Goal: Navigation & Orientation: Find specific page/section

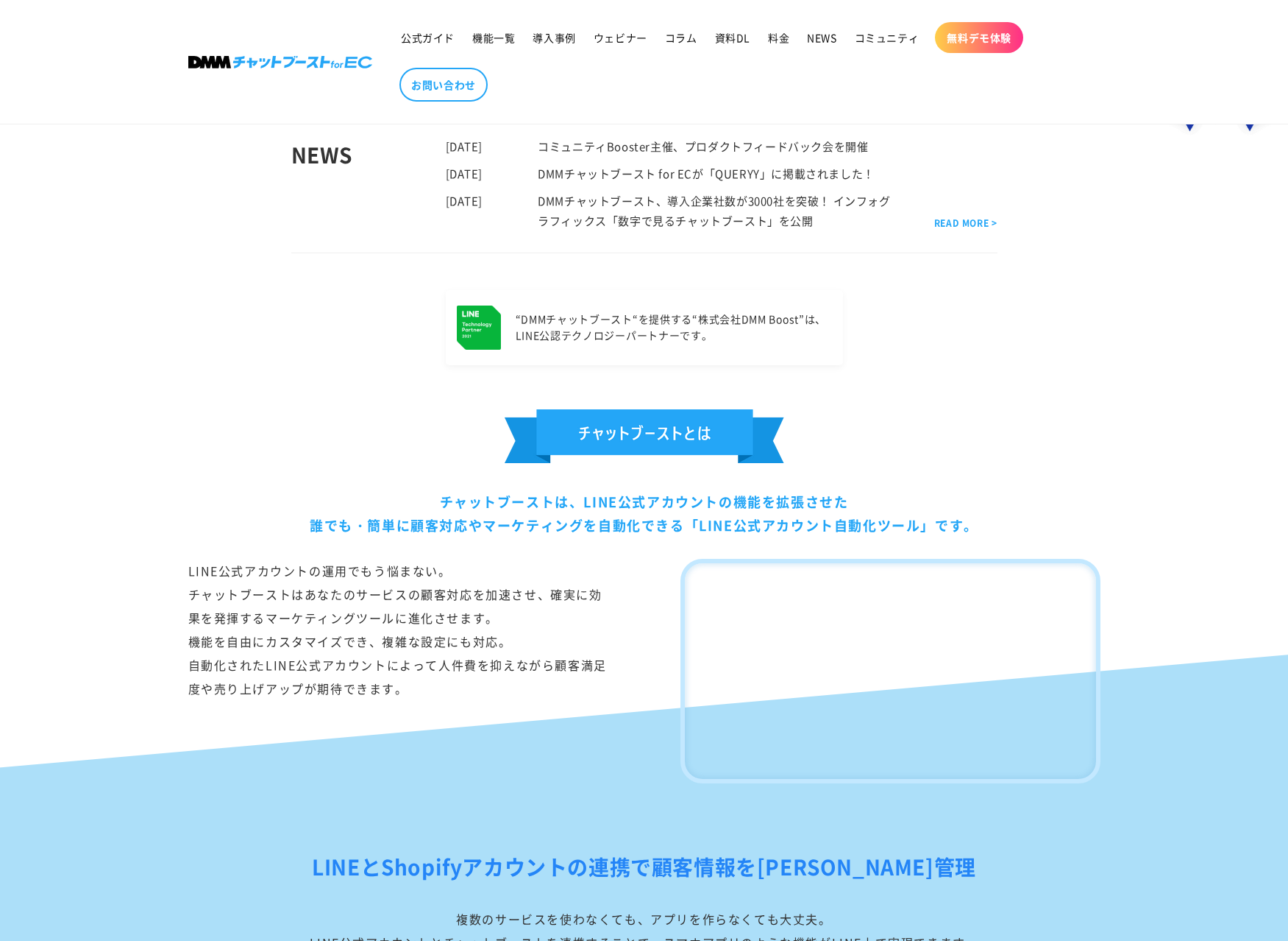
scroll to position [517, 0]
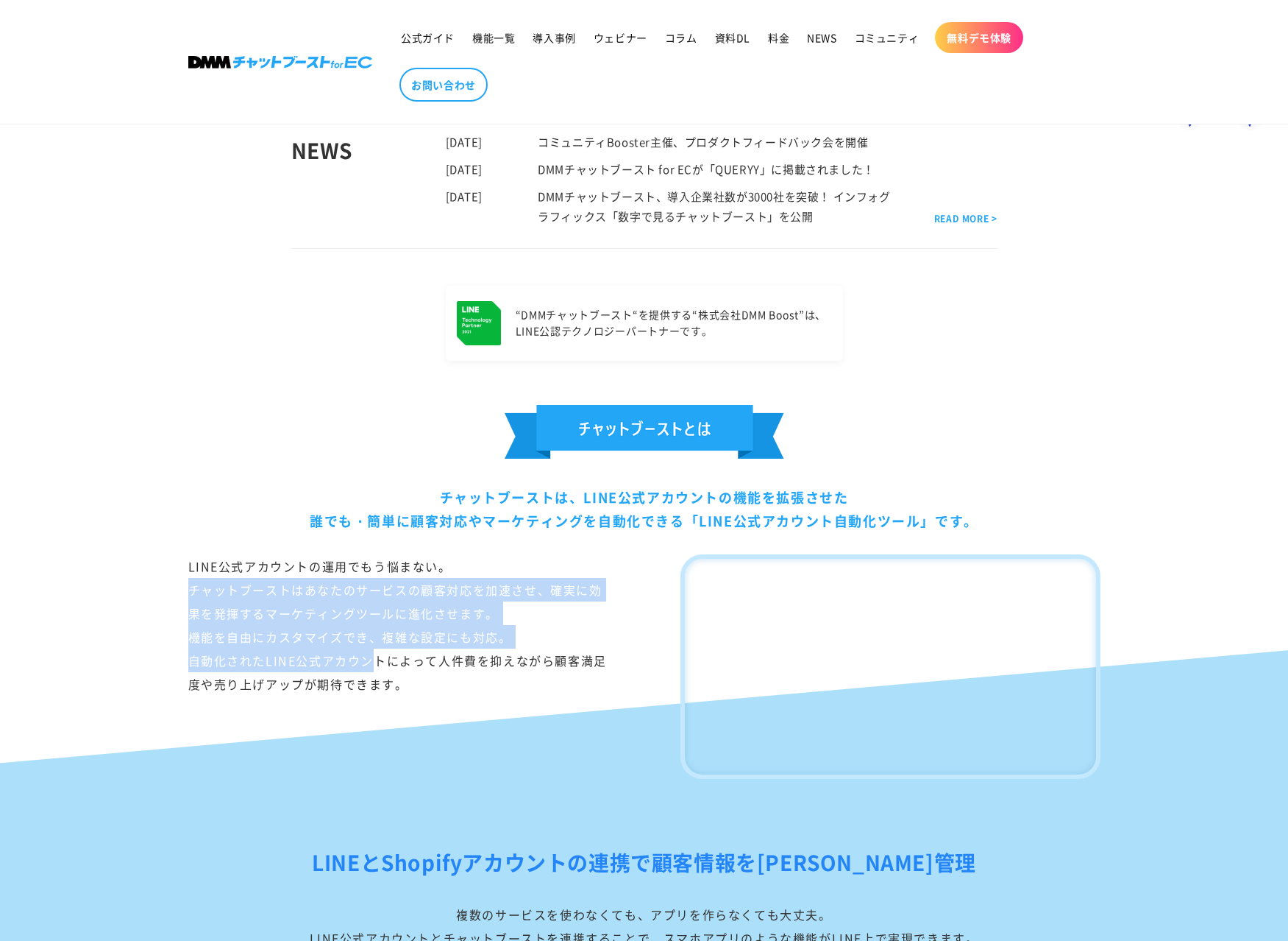
drag, startPoint x: 188, startPoint y: 582, endPoint x: 376, endPoint y: 661, distance: 203.9
click at [376, 661] on div "LINE公式アカウントの運用でもう悩まない。 チャットブーストはあなたのサービスの顧客対応を加速させ、確実に効果を発揮するマーケティングツールに進化させます。…" at bounding box center [398, 666] width 419 height 225
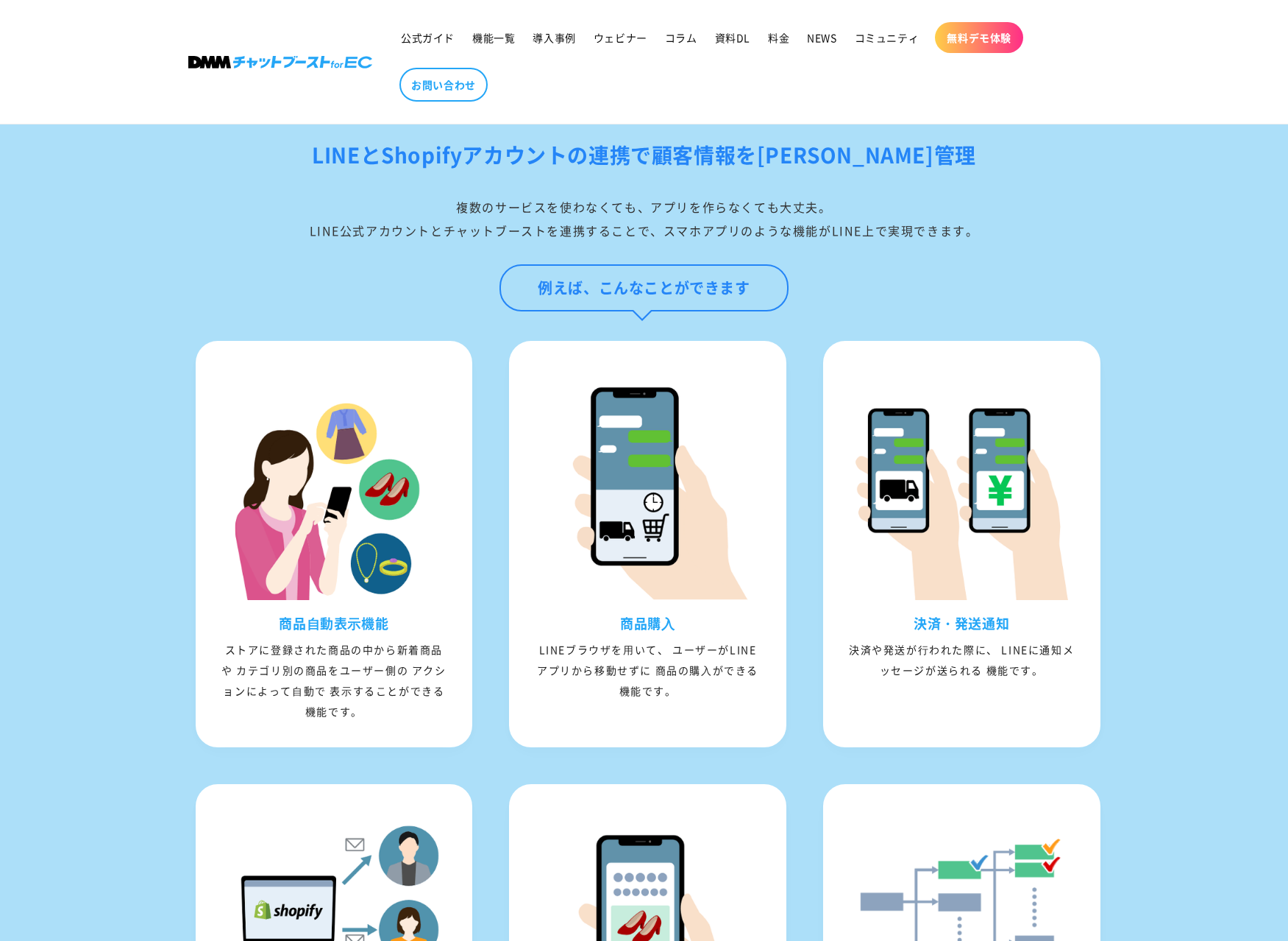
scroll to position [1241, 0]
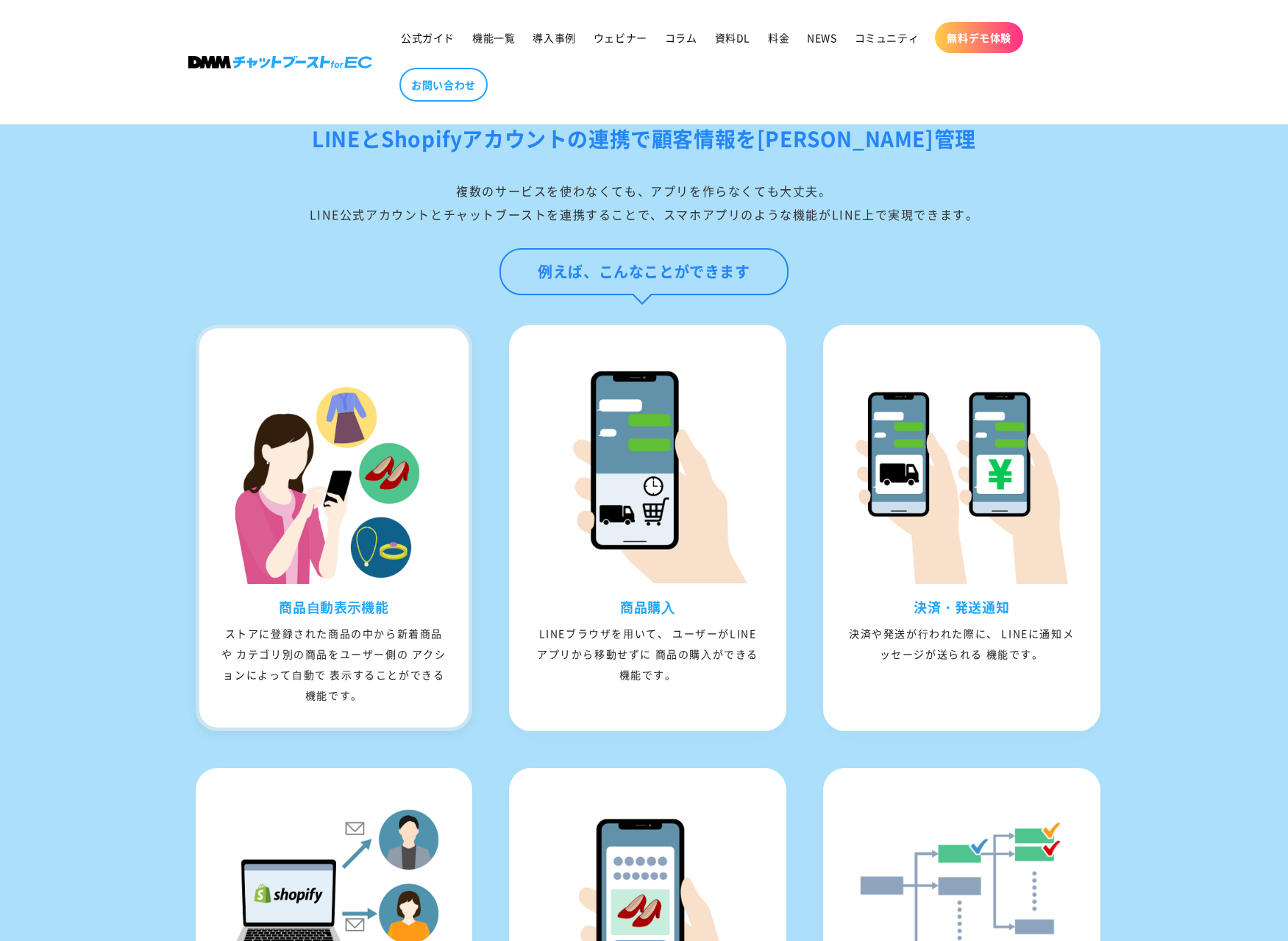
click at [427, 705] on div "ストアに登録された商品の中から新着商品や カテゴリ別の商品をユーザー側の アクションによって⾃動で 表⽰することができる機能です。" at bounding box center [334, 664] width 270 height 83
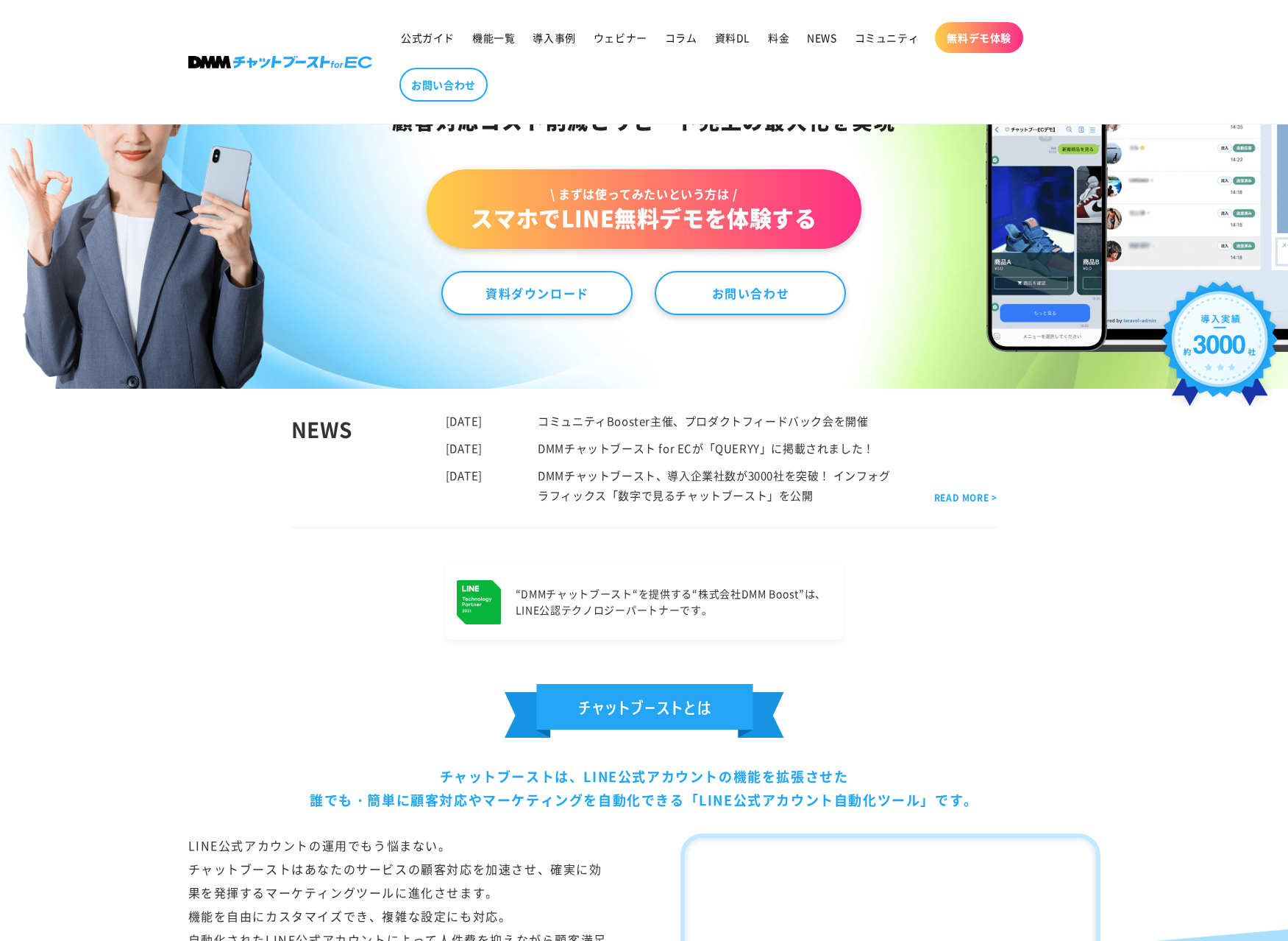
scroll to position [0, 0]
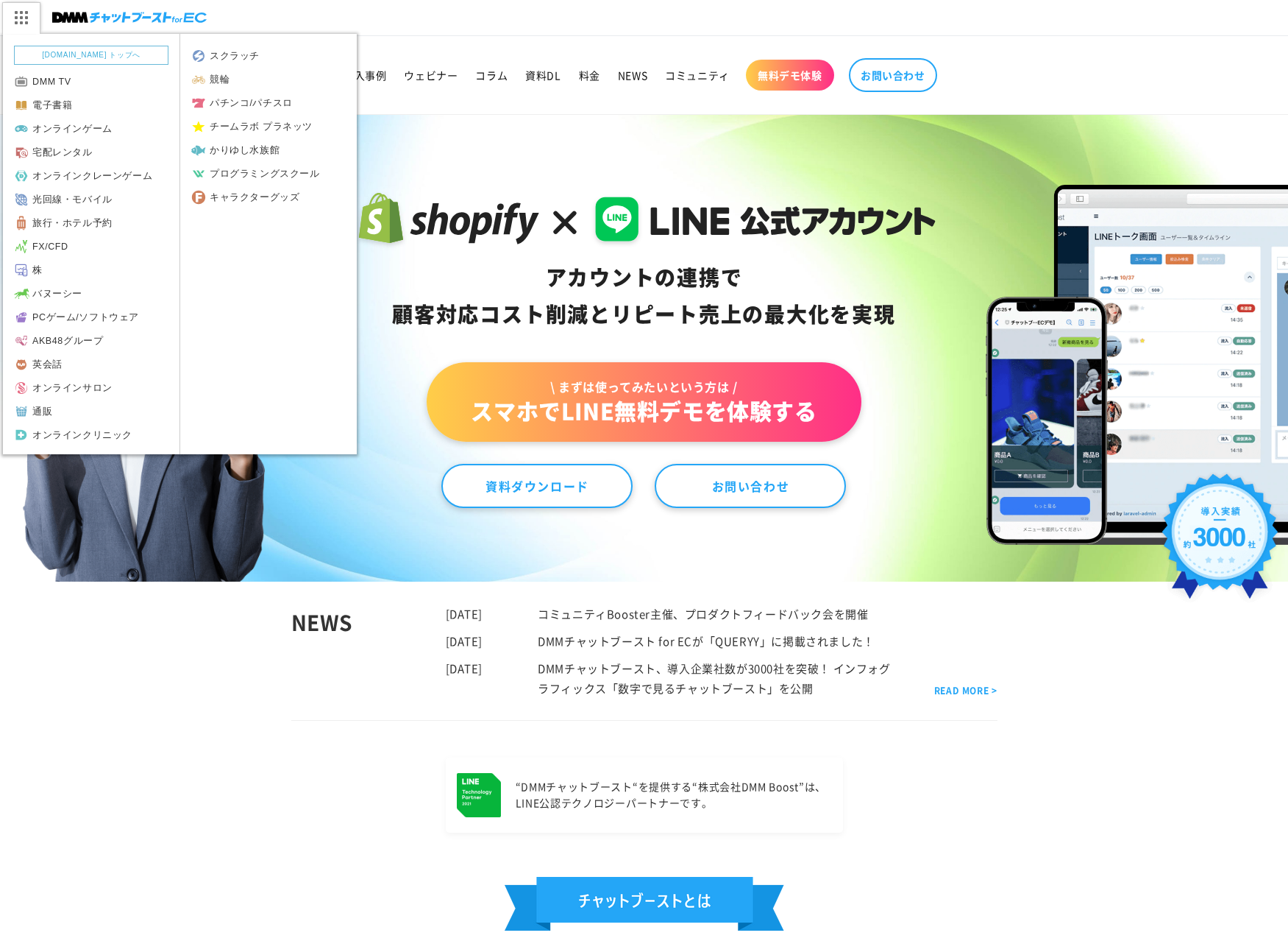
click at [33, 27] on img at bounding box center [21, 18] width 37 height 31
click at [139, 339] on link "AKB48グループ" at bounding box center [90, 341] width 176 height 24
